Goal: Task Accomplishment & Management: Complete application form

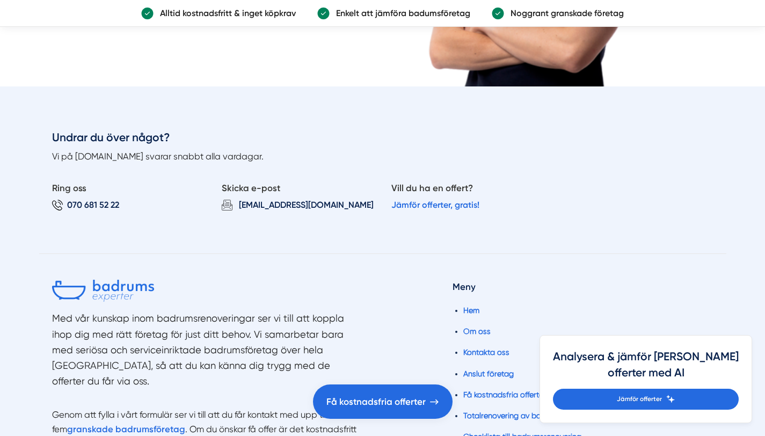
scroll to position [2725, 0]
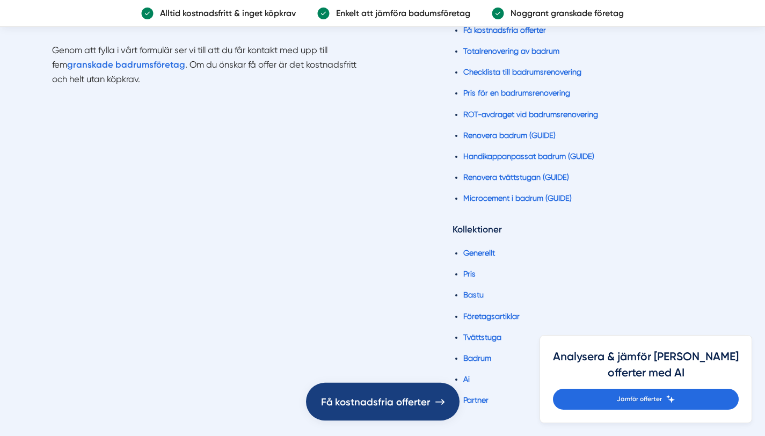
click at [397, 416] on link "Få kostnadsfria offerter" at bounding box center [383, 402] width 154 height 38
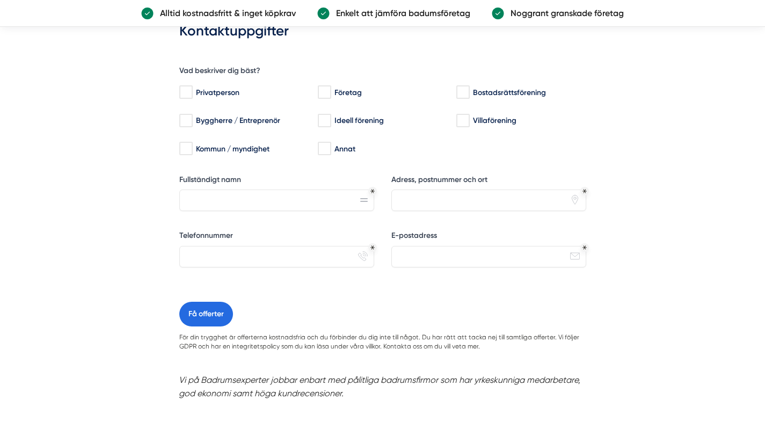
scroll to position [866, 0]
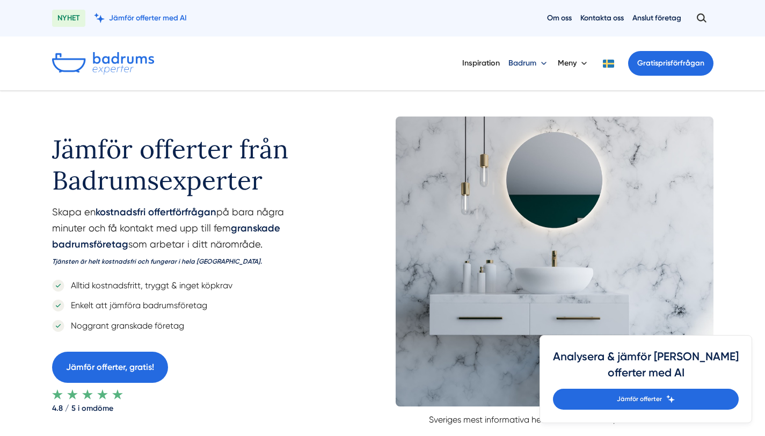
click at [532, 64] on button "Badrum" at bounding box center [529, 63] width 41 height 28
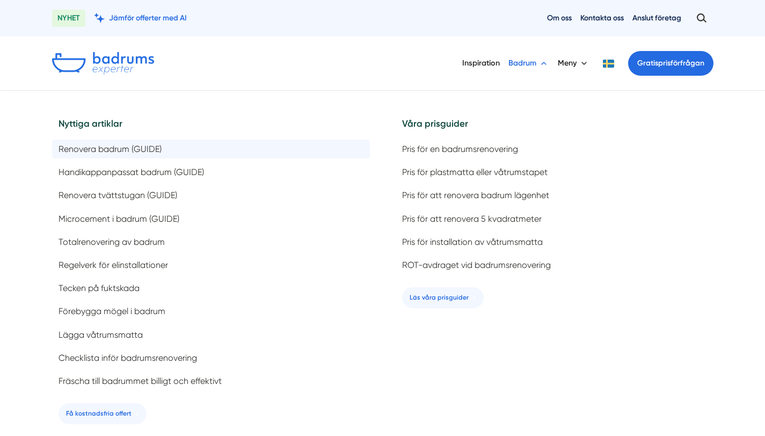
click at [145, 147] on span "Renovera badrum (GUIDE)" at bounding box center [110, 149] width 103 height 10
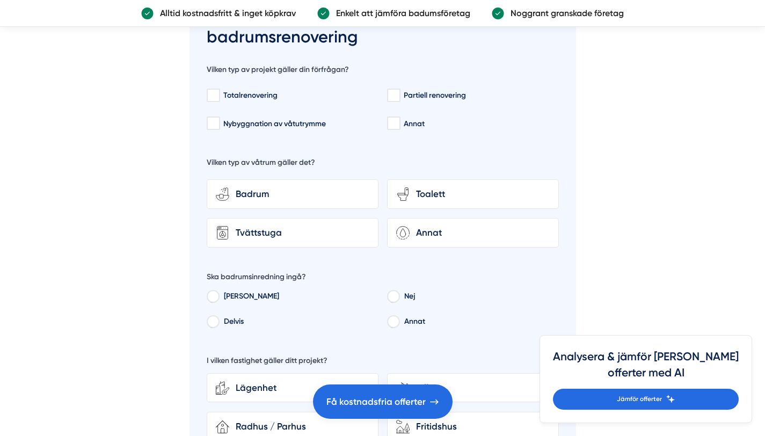
scroll to position [4737, 0]
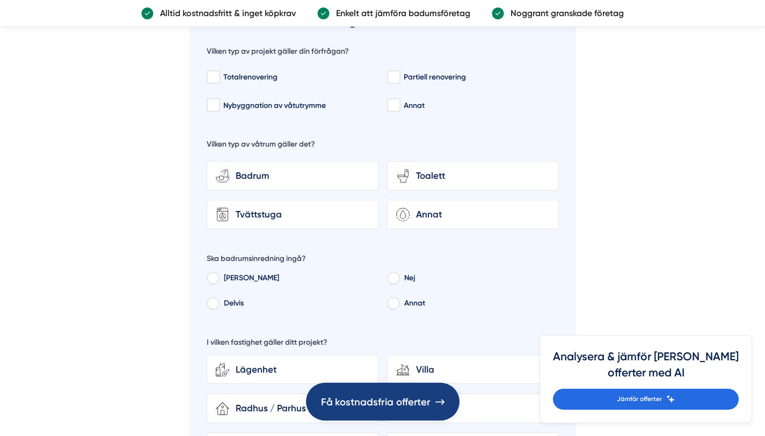
click at [393, 400] on span "Få kostnadsfria offerter" at bounding box center [376, 402] width 110 height 16
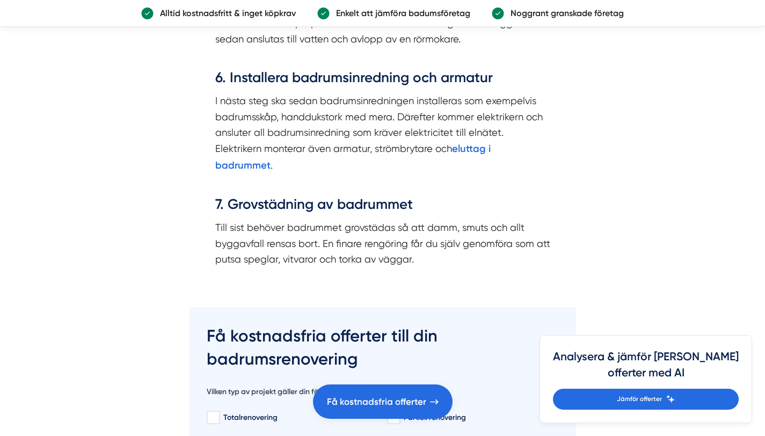
scroll to position [4346, 0]
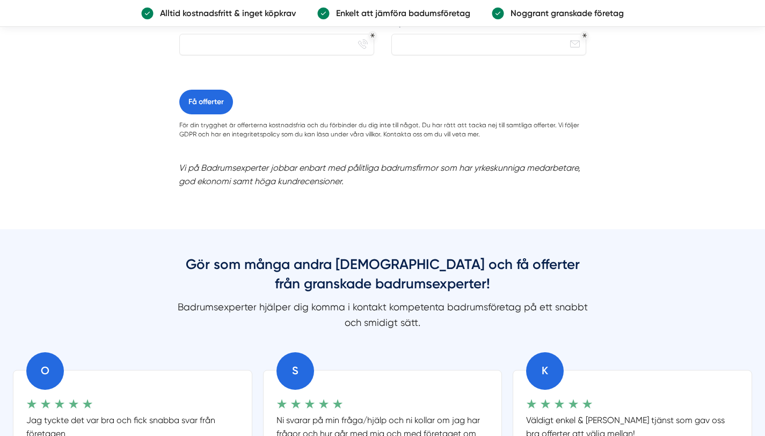
scroll to position [1303, 0]
